Goal: Task Accomplishment & Management: Complete application form

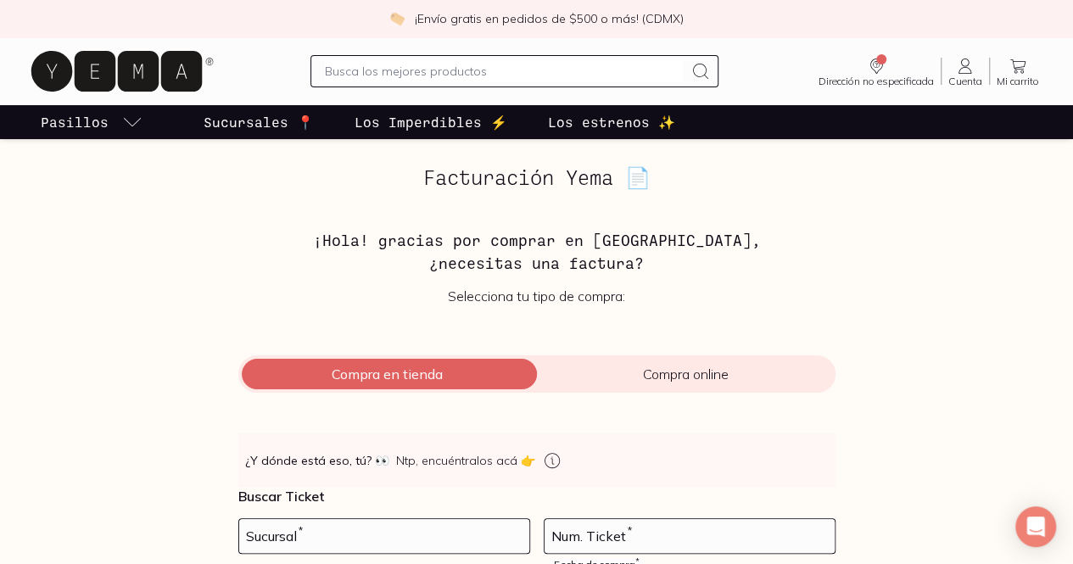
drag, startPoint x: 416, startPoint y: 359, endPoint x: 431, endPoint y: 380, distance: 26.1
click at [431, 380] on div "Compra en tienda Compra online" at bounding box center [536, 374] width 597 height 37
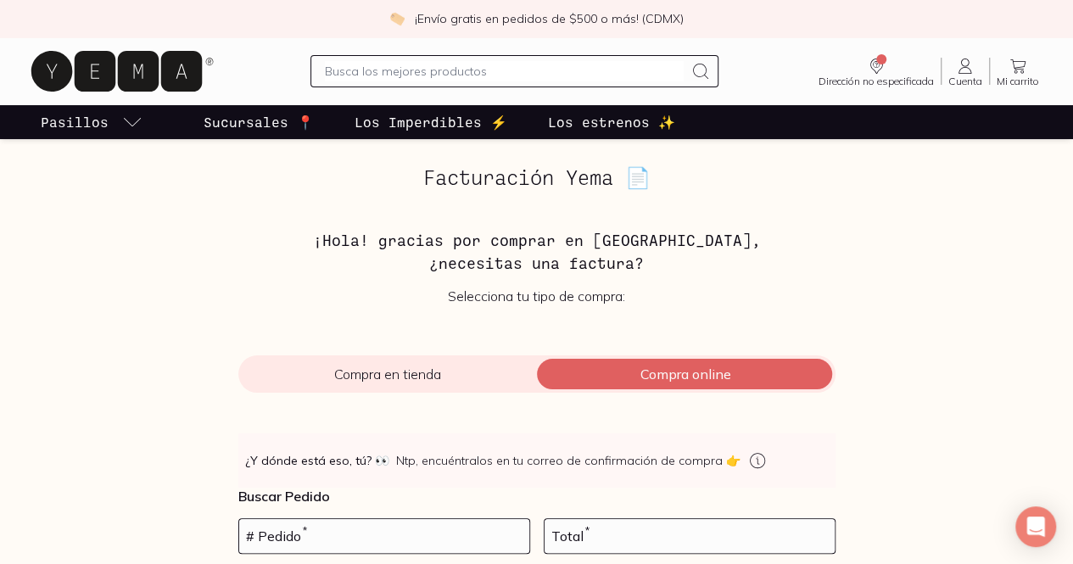
click at [431, 380] on span "Compra en tienda" at bounding box center [387, 374] width 299 height 17
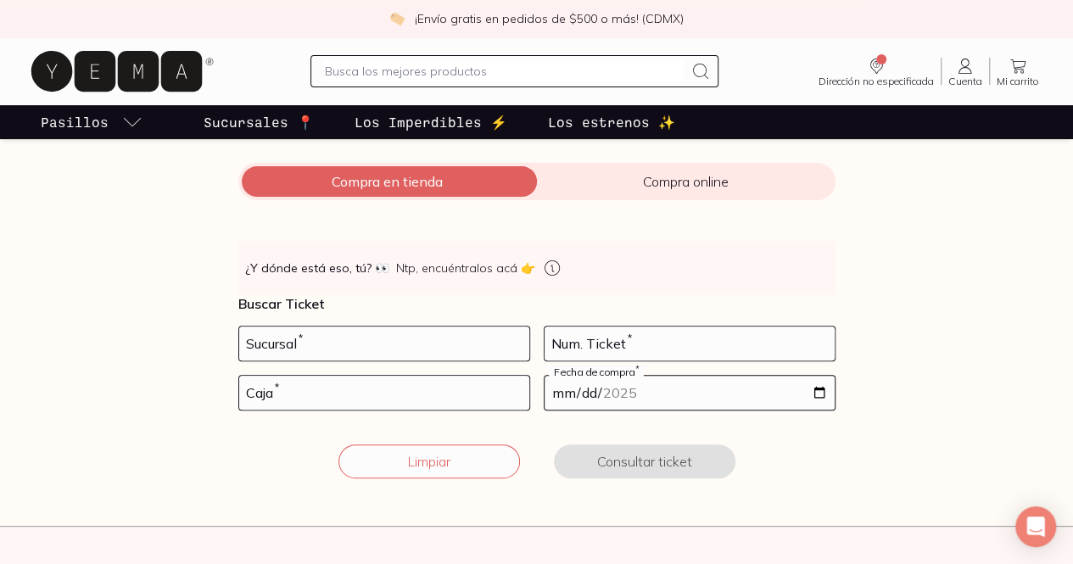
scroll to position [193, 0]
click at [414, 350] on input "number" at bounding box center [384, 343] width 290 height 34
type input "10002"
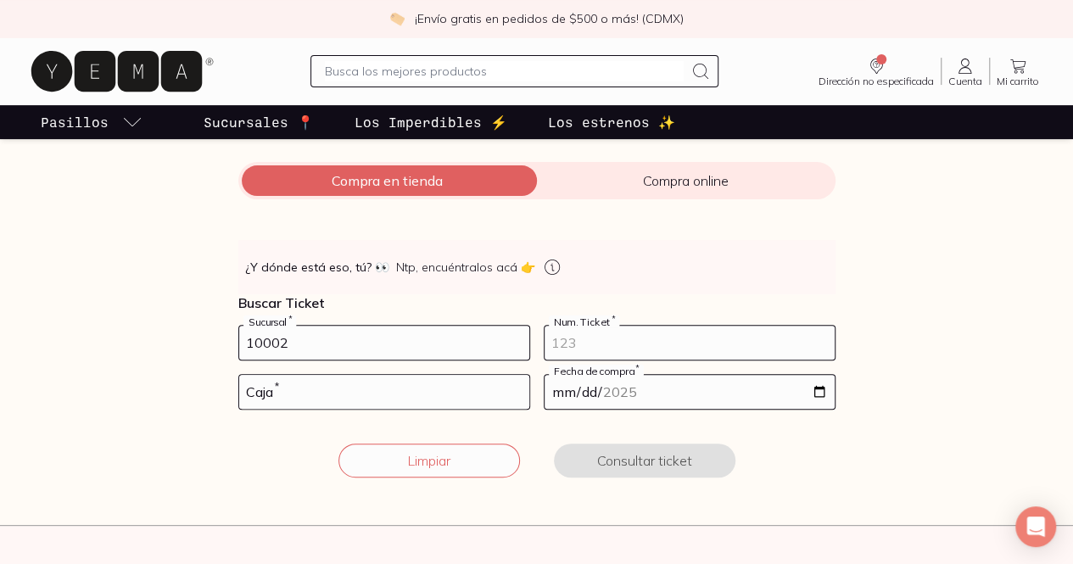
click at [589, 338] on input "number" at bounding box center [690, 343] width 290 height 34
type input "197"
click at [390, 384] on input "number" at bounding box center [384, 392] width 290 height 34
type input "02"
click at [604, 376] on input "date" at bounding box center [690, 392] width 290 height 34
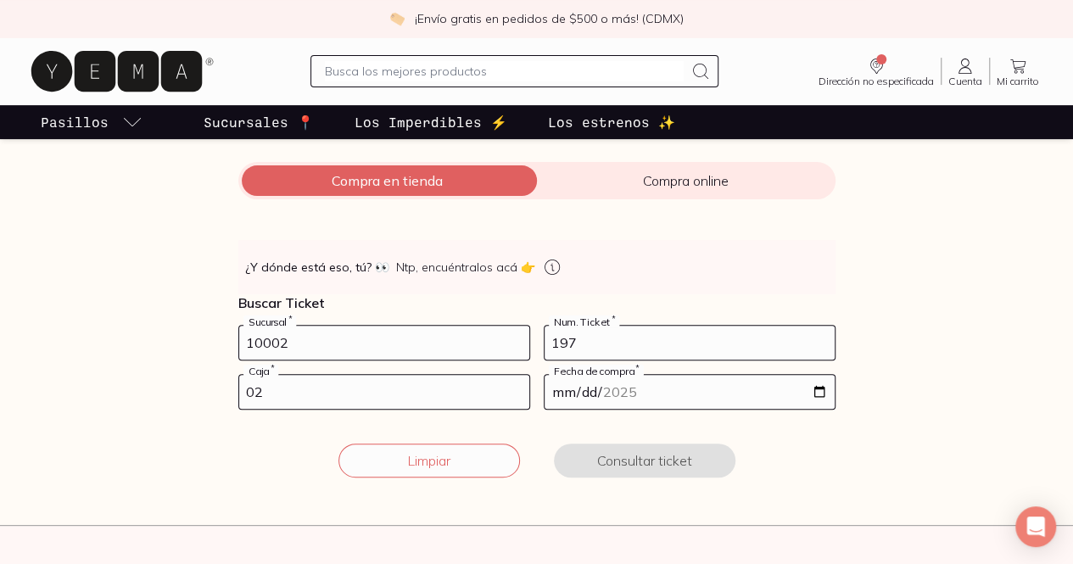
click at [821, 386] on input "date" at bounding box center [690, 392] width 290 height 34
type input "[DATE]"
click at [647, 463] on button "Consultar ticket" at bounding box center [645, 461] width 182 height 34
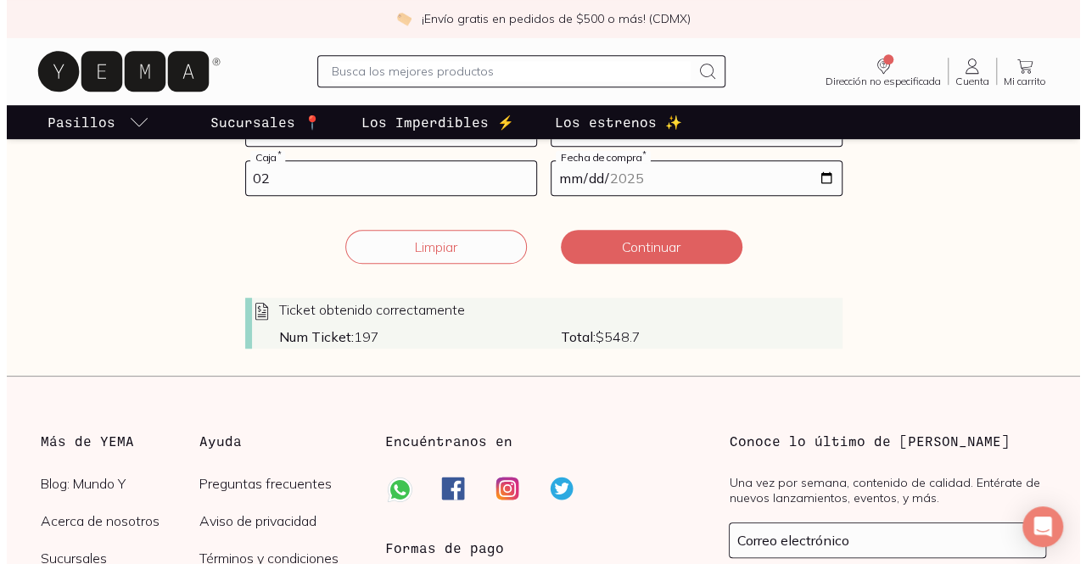
scroll to position [403, 0]
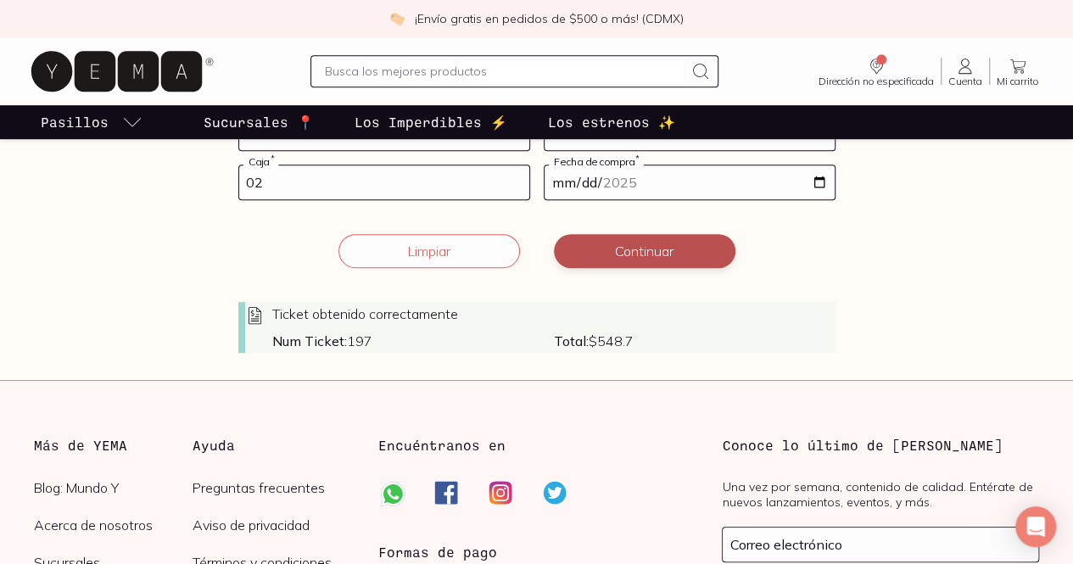
click at [675, 253] on button "Continuar" at bounding box center [645, 251] width 182 height 34
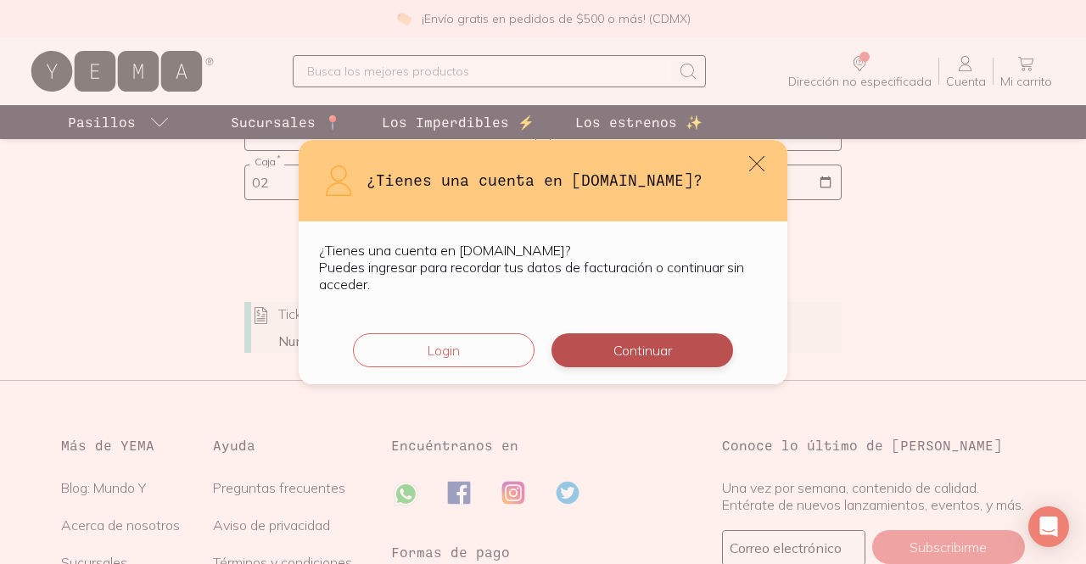
click at [671, 344] on button "Continuar" at bounding box center [643, 350] width 182 height 34
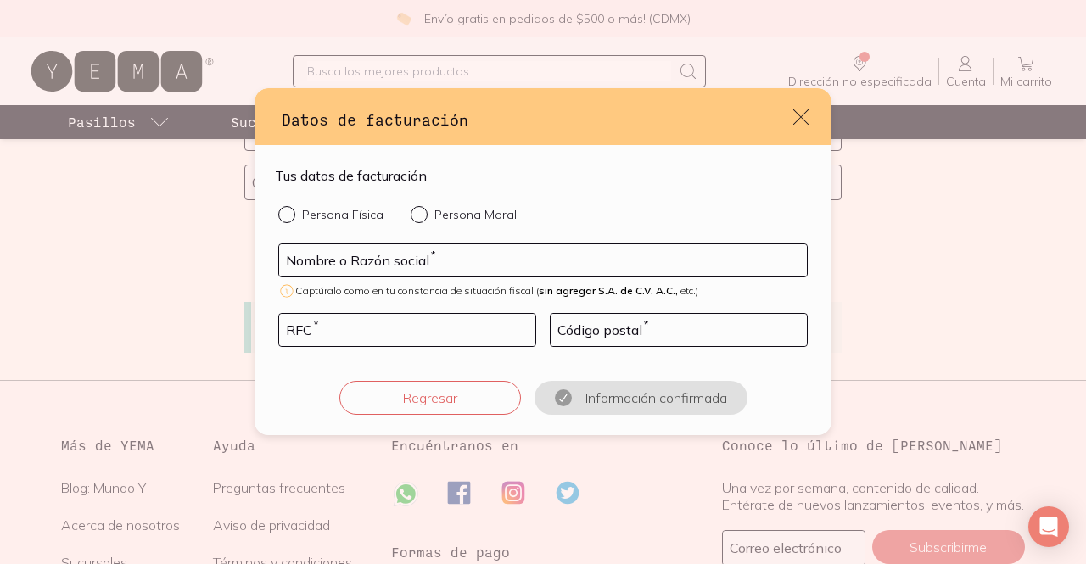
click at [307, 204] on form "Tus datos de facturación Persona Física Persona Moral Nombre o Razón social * C…" at bounding box center [543, 289] width 536 height 249
click at [287, 215] on input "Persona Física" at bounding box center [285, 213] width 14 height 14
radio input "true"
click at [328, 250] on input "default" at bounding box center [543, 260] width 528 height 32
type input "[PERSON_NAME] [PERSON_NAME]"
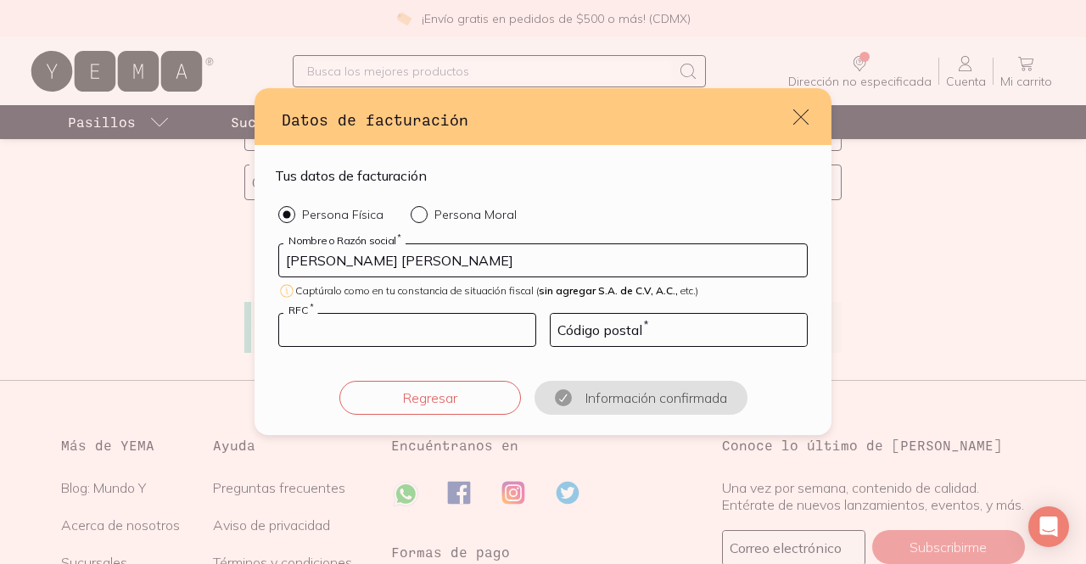
click at [419, 338] on input "default" at bounding box center [407, 330] width 256 height 32
type input "JIFM8609126G4"
click at [559, 332] on input "default" at bounding box center [679, 330] width 256 height 32
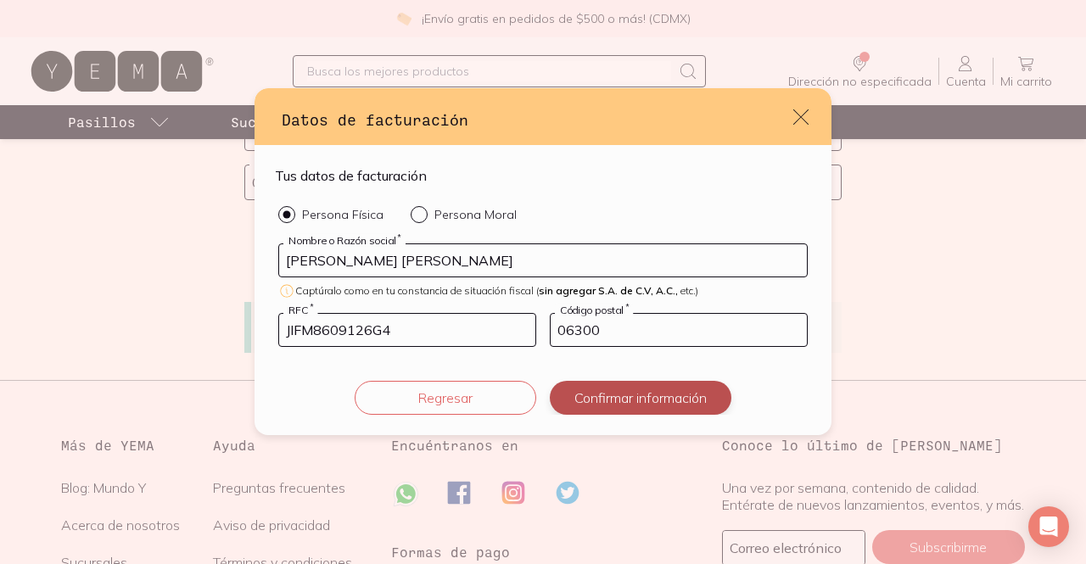
type input "06300"
click at [652, 389] on button "Confirmar información" at bounding box center [641, 398] width 182 height 34
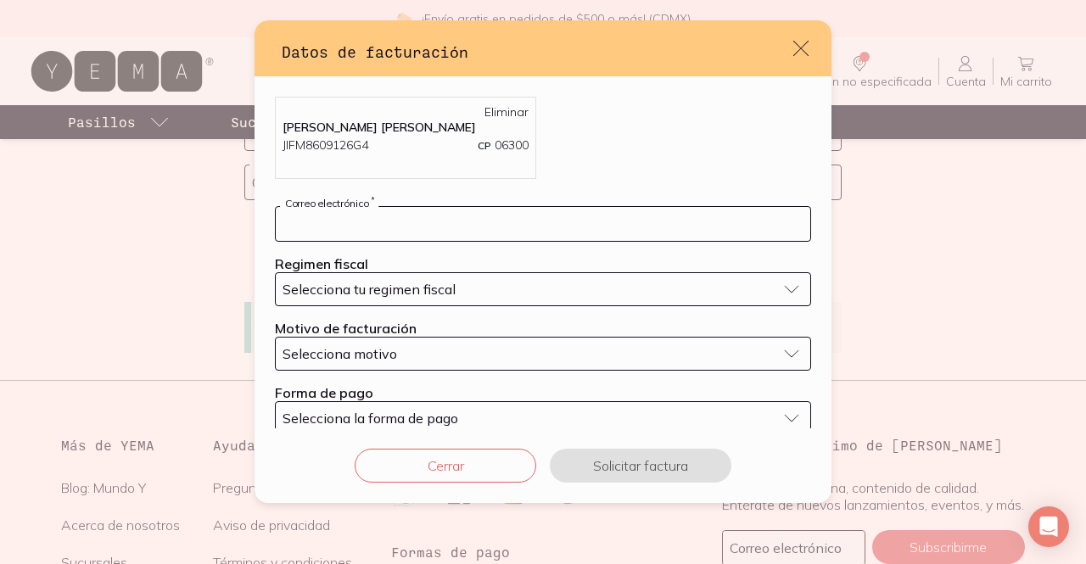
click at [506, 213] on input "default" at bounding box center [543, 224] width 535 height 34
type input "[EMAIL_ADDRESS][DOMAIN_NAME]"
click at [425, 285] on span "Selecciona tu regimen fiscal" at bounding box center [369, 289] width 173 height 17
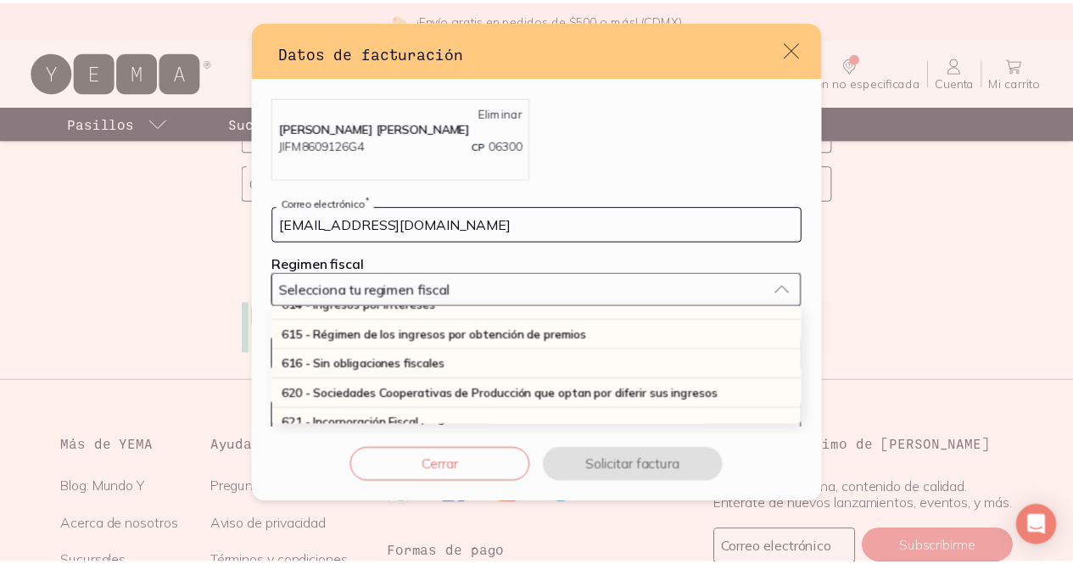
scroll to position [452, 0]
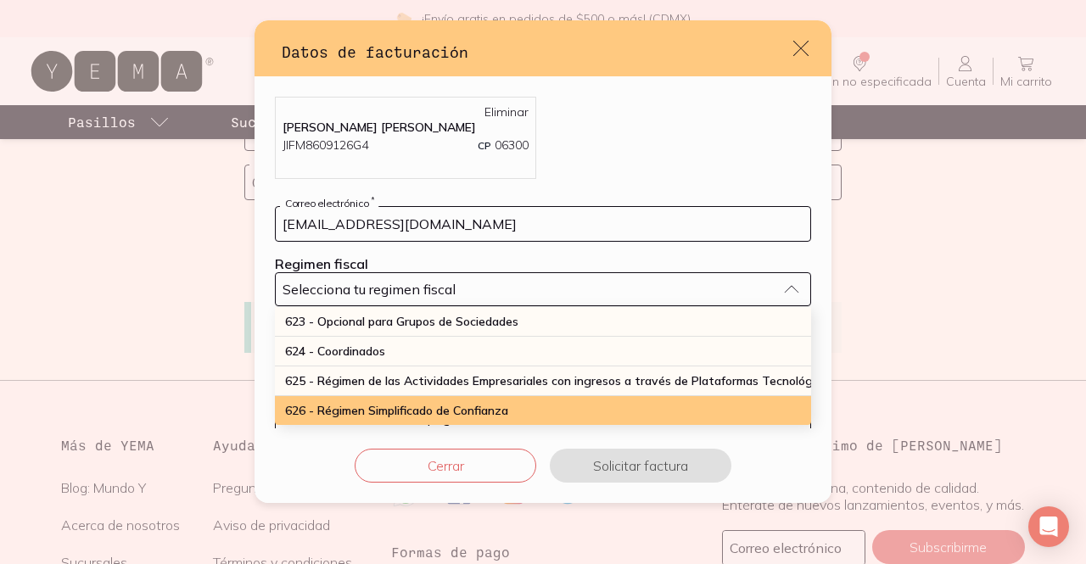
click at [434, 403] on span "626 - Régimen Simplificado de Confianza" at bounding box center [396, 410] width 223 height 15
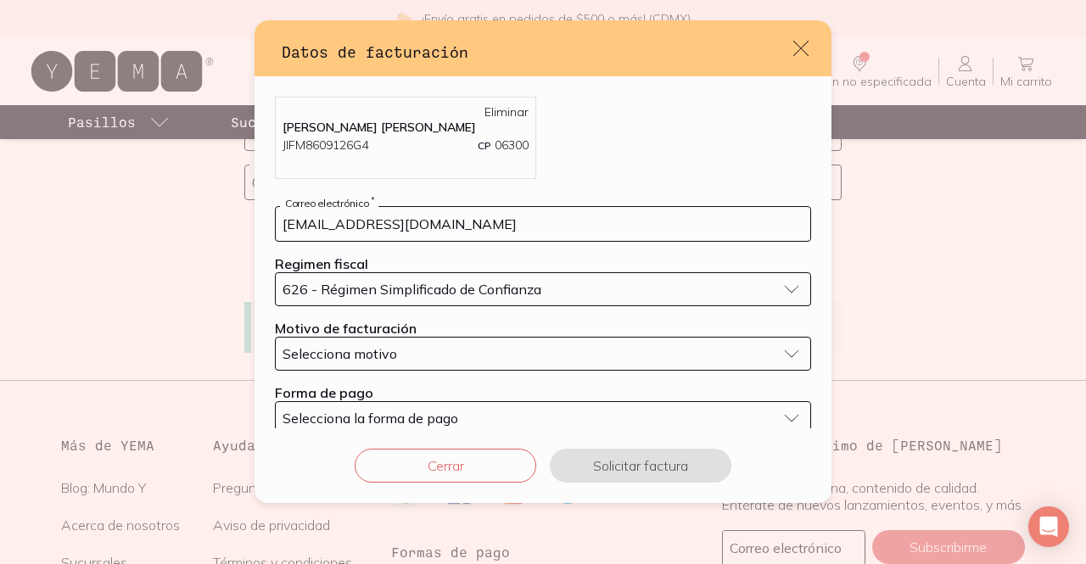
click at [418, 345] on div "Selecciona motivo" at bounding box center [530, 353] width 494 height 17
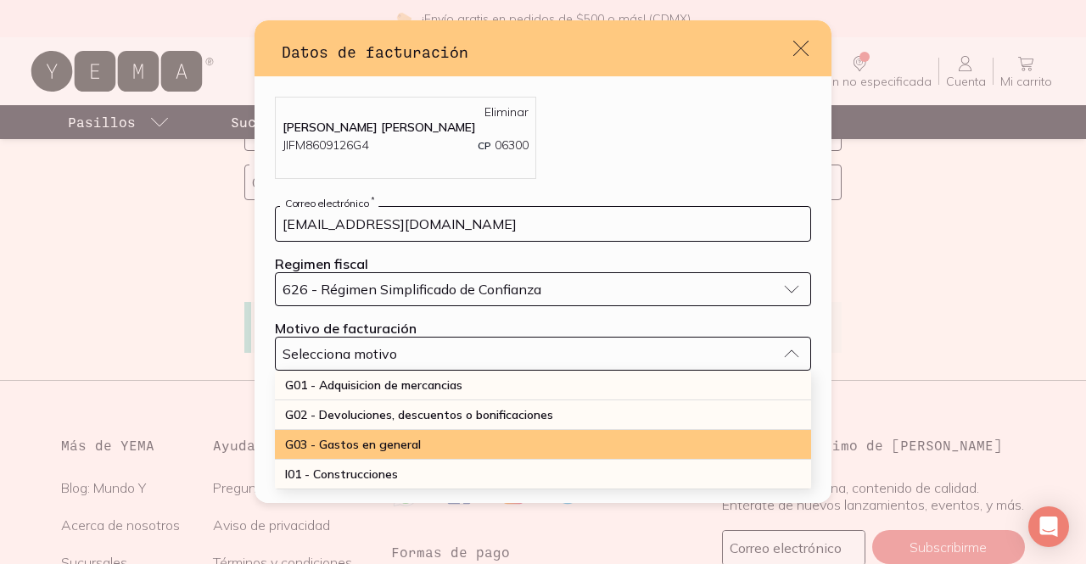
click at [404, 449] on span "G03 - Gastos en general" at bounding box center [353, 444] width 136 height 15
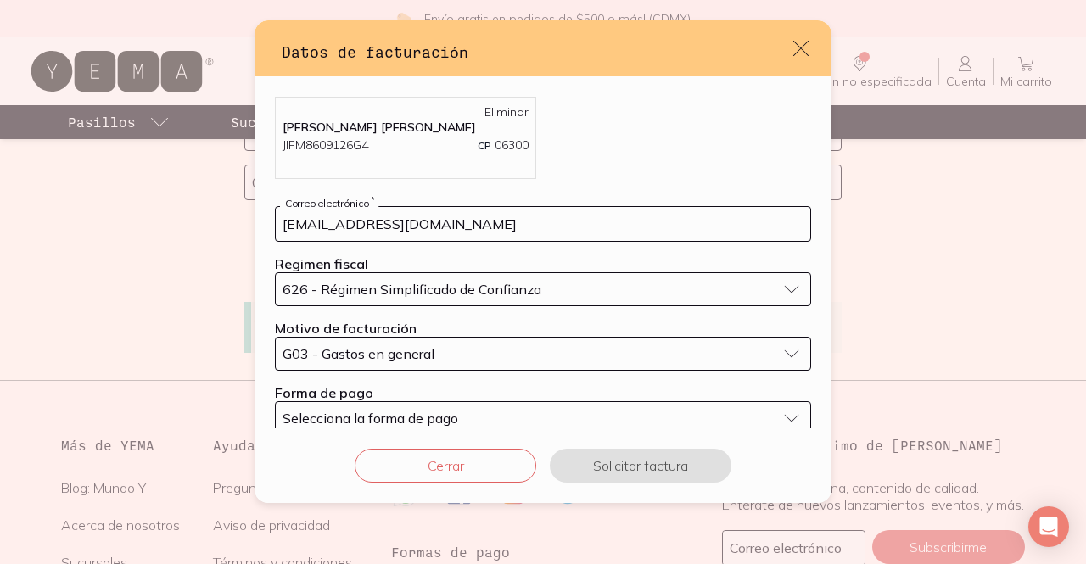
click at [406, 422] on span "Selecciona la forma de pago" at bounding box center [371, 418] width 176 height 17
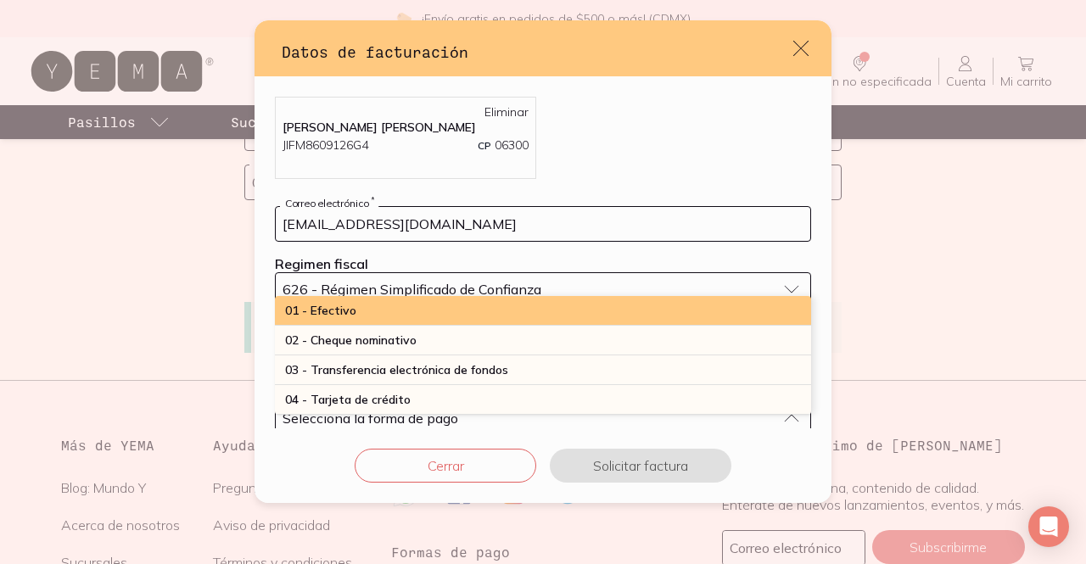
click at [336, 315] on span "01 - Efectivo" at bounding box center [320, 310] width 71 height 15
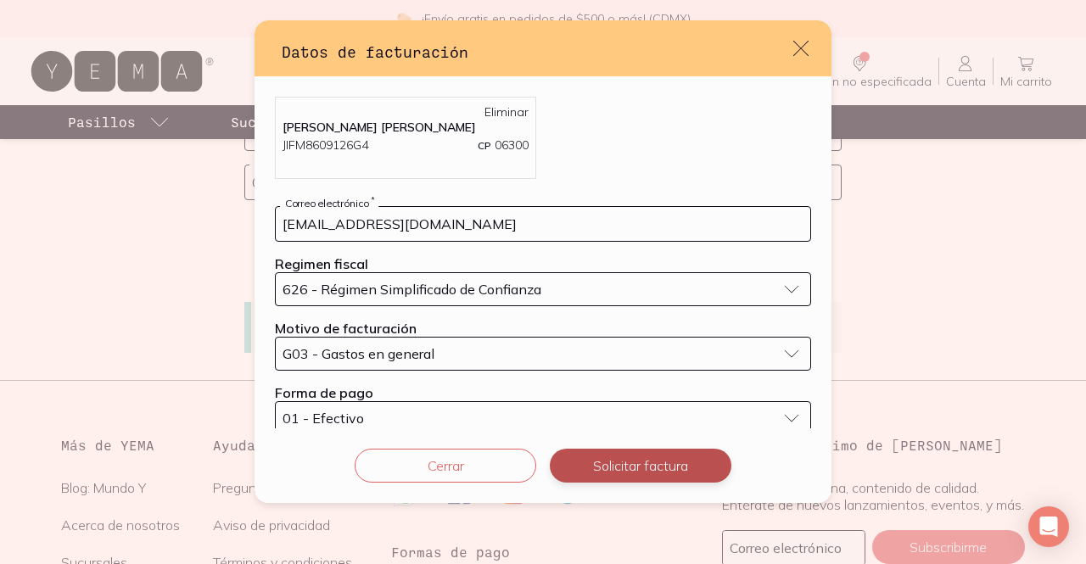
click at [669, 460] on button "Solicitar factura" at bounding box center [641, 466] width 182 height 34
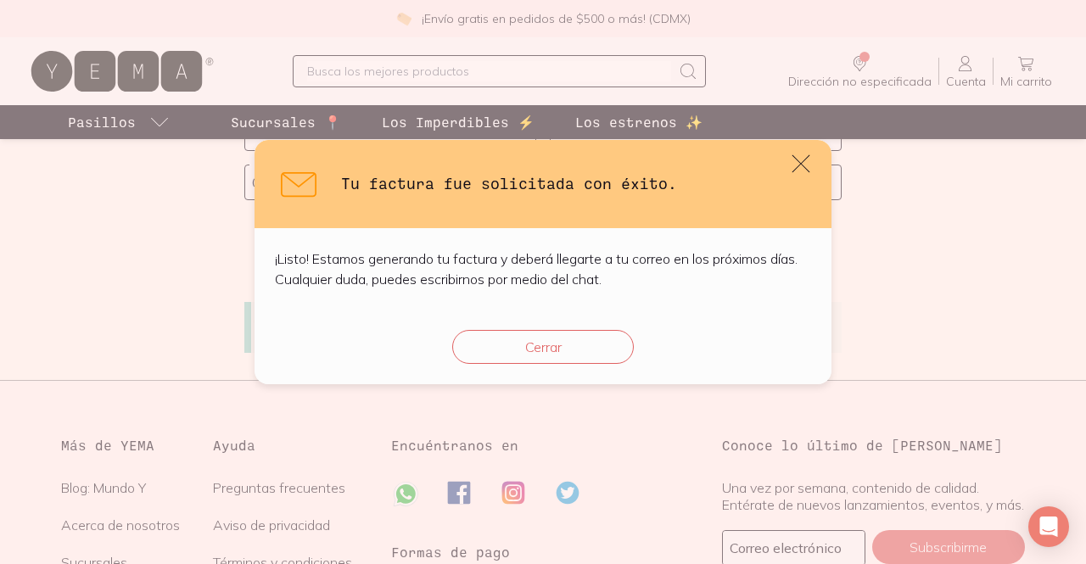
click at [800, 165] on icon "default" at bounding box center [801, 164] width 24 height 24
